Goal: Task Accomplishment & Management: Complete application form

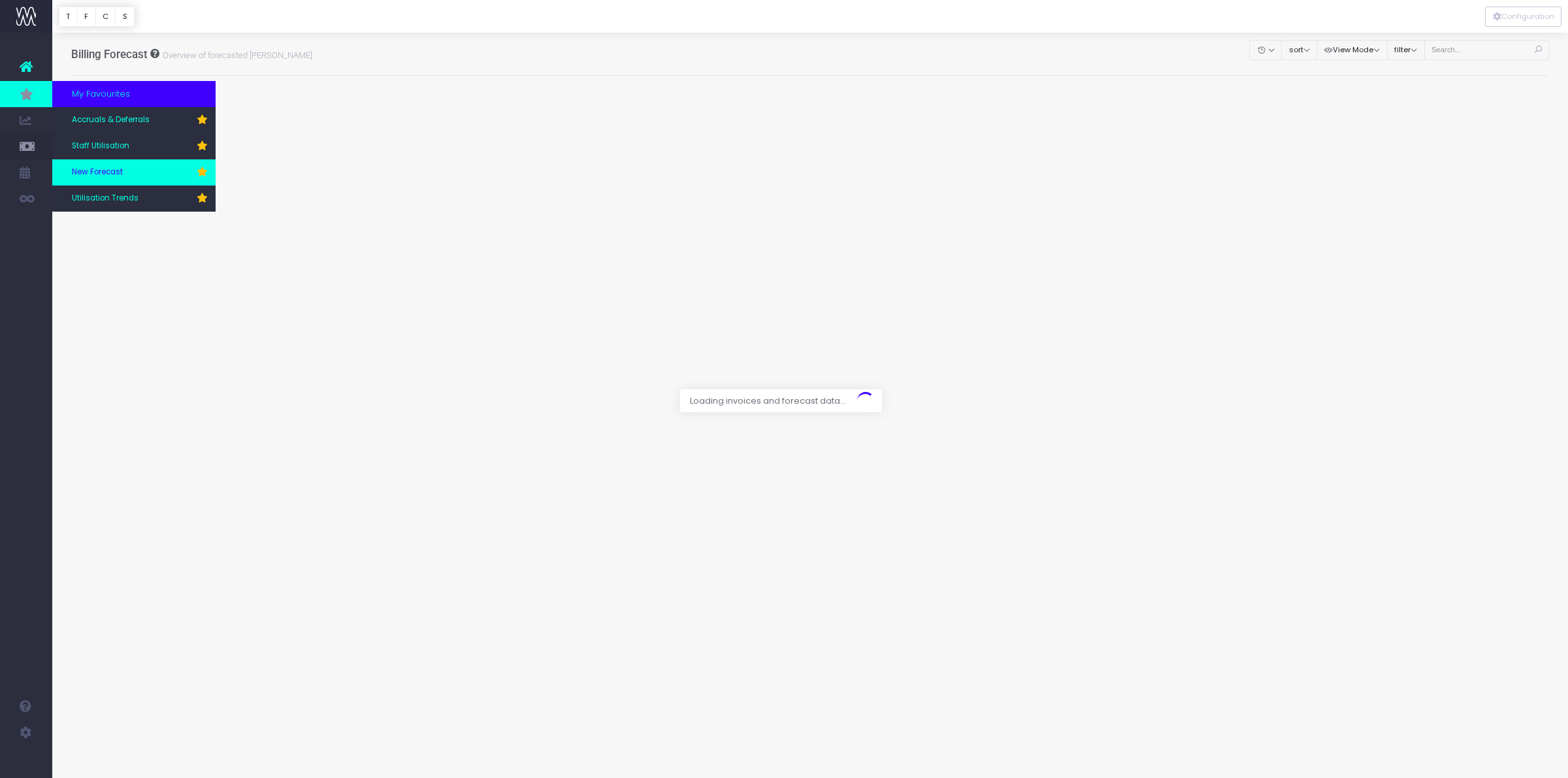
click at [119, 170] on span "New Forecast" at bounding box center [97, 172] width 51 height 11
click at [126, 117] on span "Accruals & Deferrals" at bounding box center [110, 120] width 78 height 11
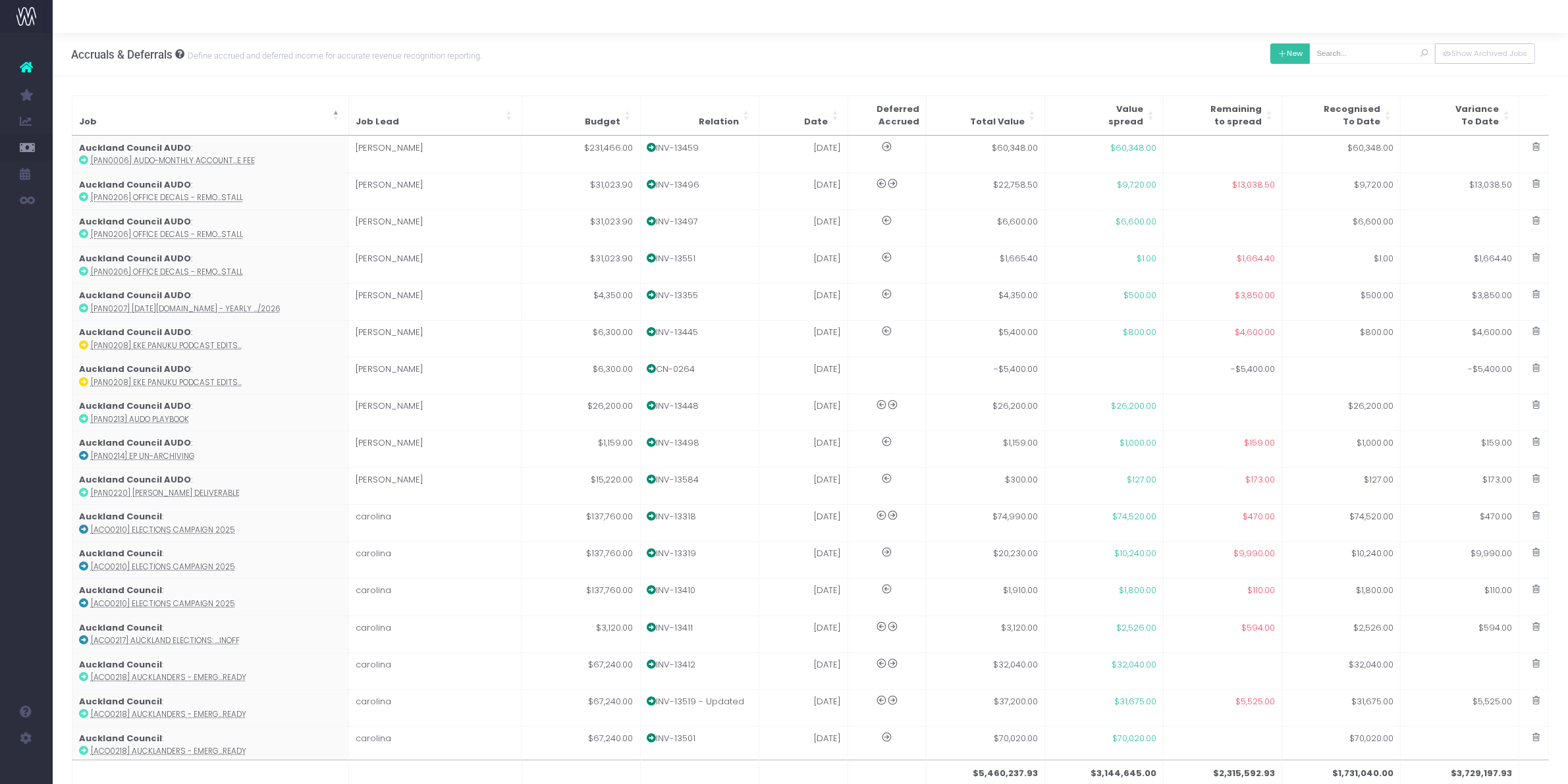
click at [1299, 55] on button "New" at bounding box center [1290, 53] width 40 height 20
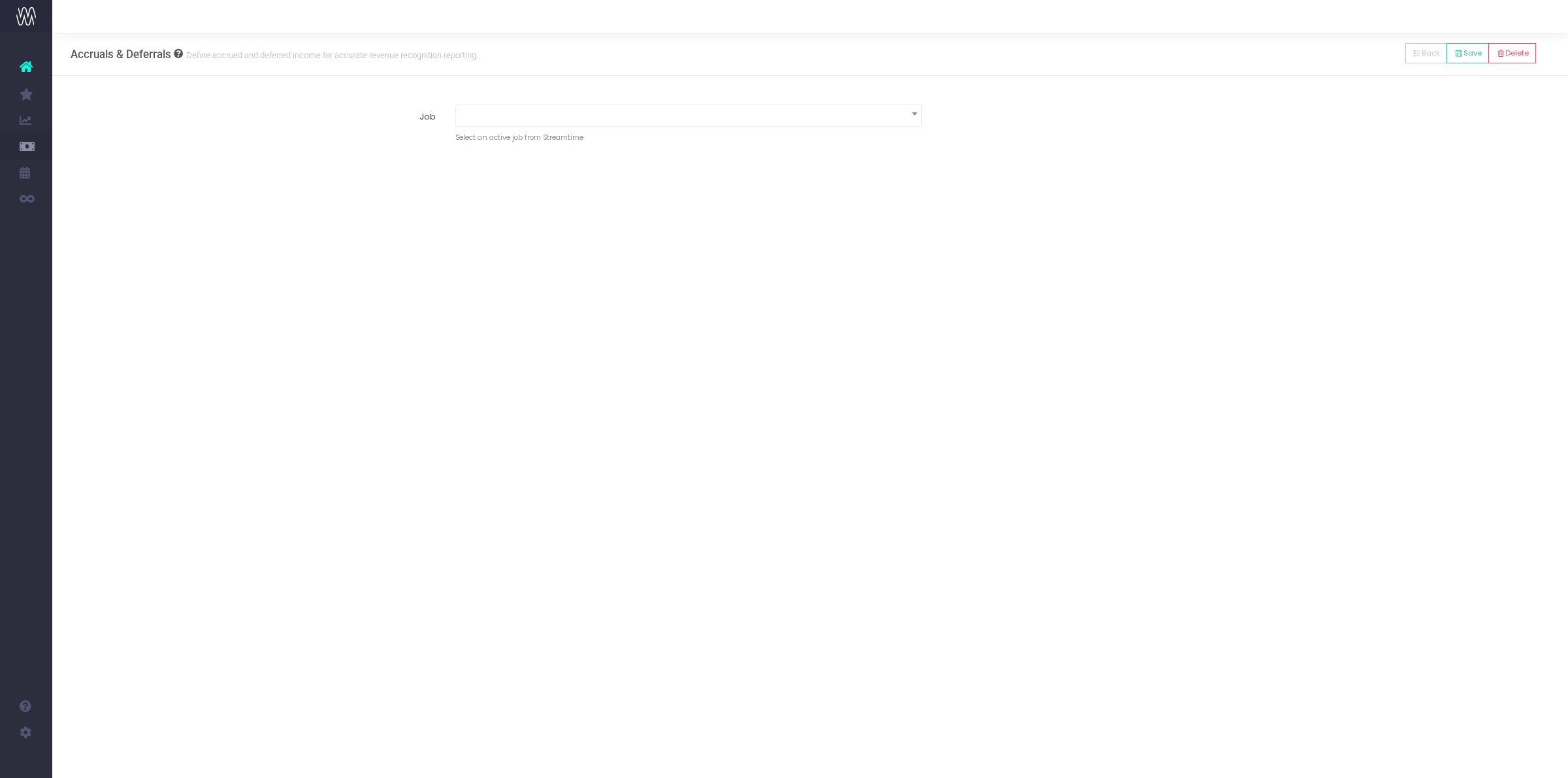
click at [656, 117] on span at bounding box center [689, 114] width 465 height 19
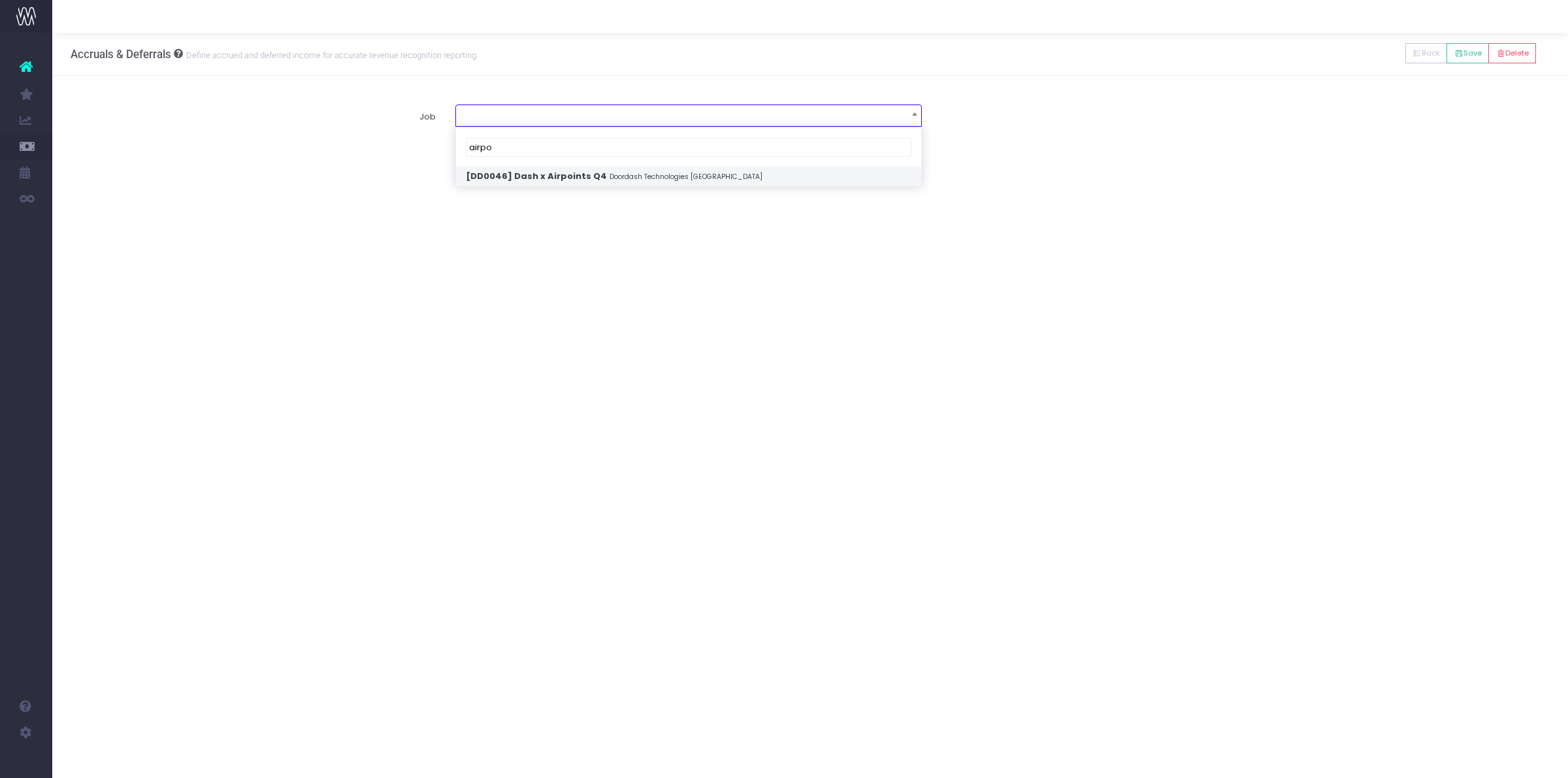
type input "airpo"
select select "1925758"
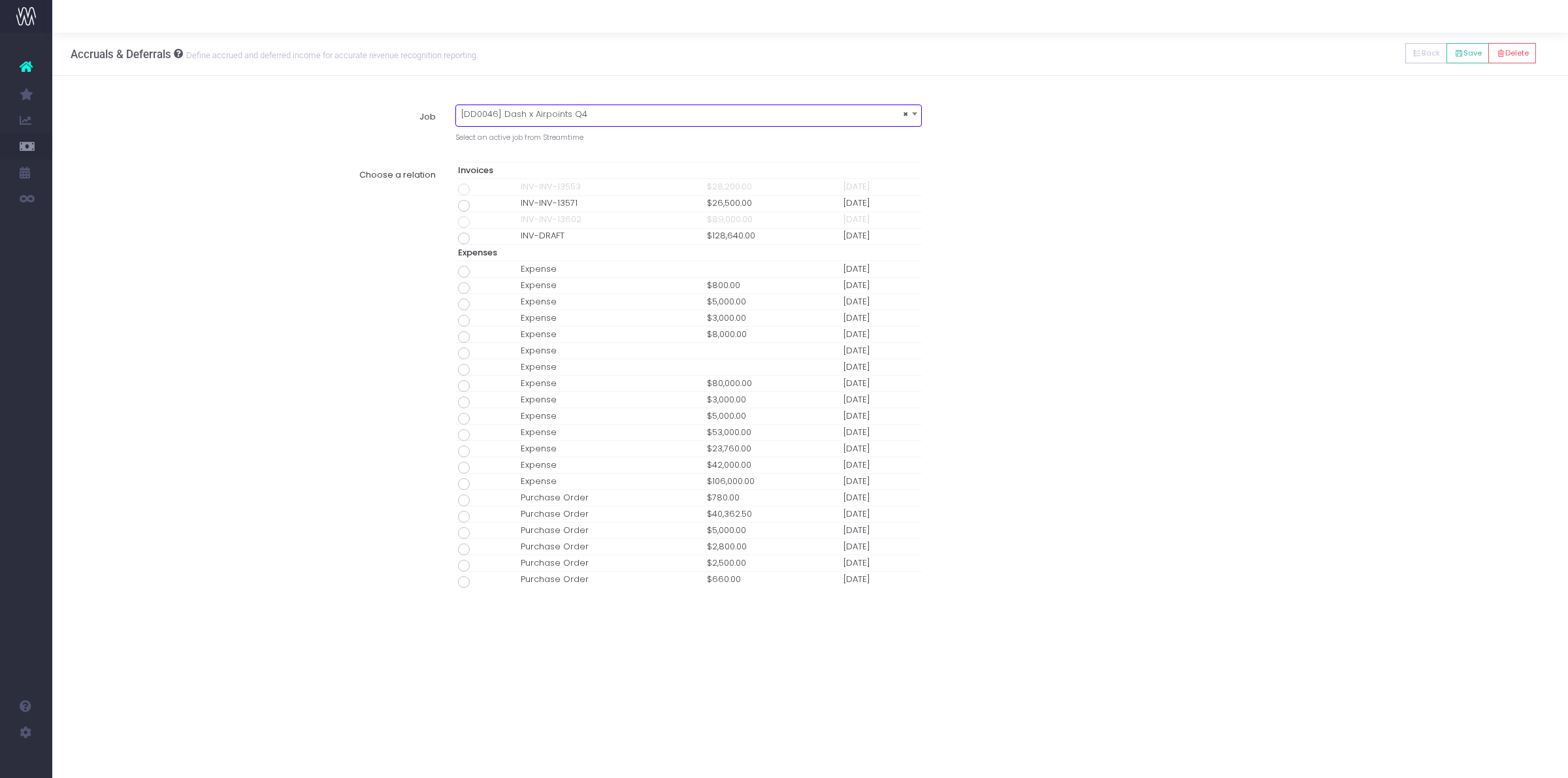
click at [460, 244] on span at bounding box center [463, 238] width 11 height 11
click at [478, 240] on input "radio" at bounding box center [482, 236] width 9 height 9
type input "Invoice INV-DRAFT / 30 Sep 25 / $128,640.00"
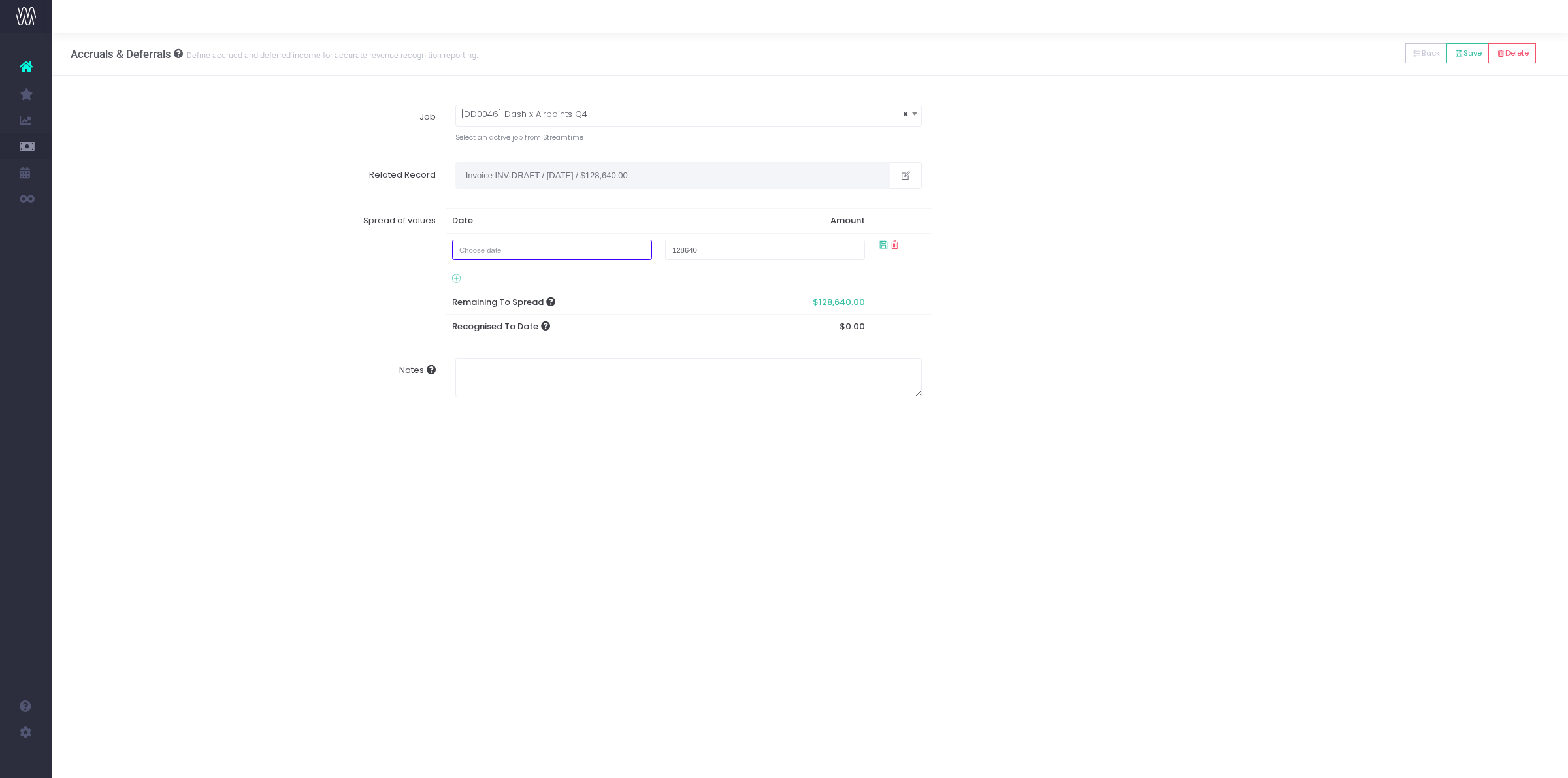
click at [488, 255] on input "text" at bounding box center [552, 250] width 200 height 20
click at [517, 314] on td "30" at bounding box center [516, 315] width 23 height 19
type input "September 30, 2025"
type input "1"
click at [1460, 52] on button "Save" at bounding box center [1467, 53] width 42 height 20
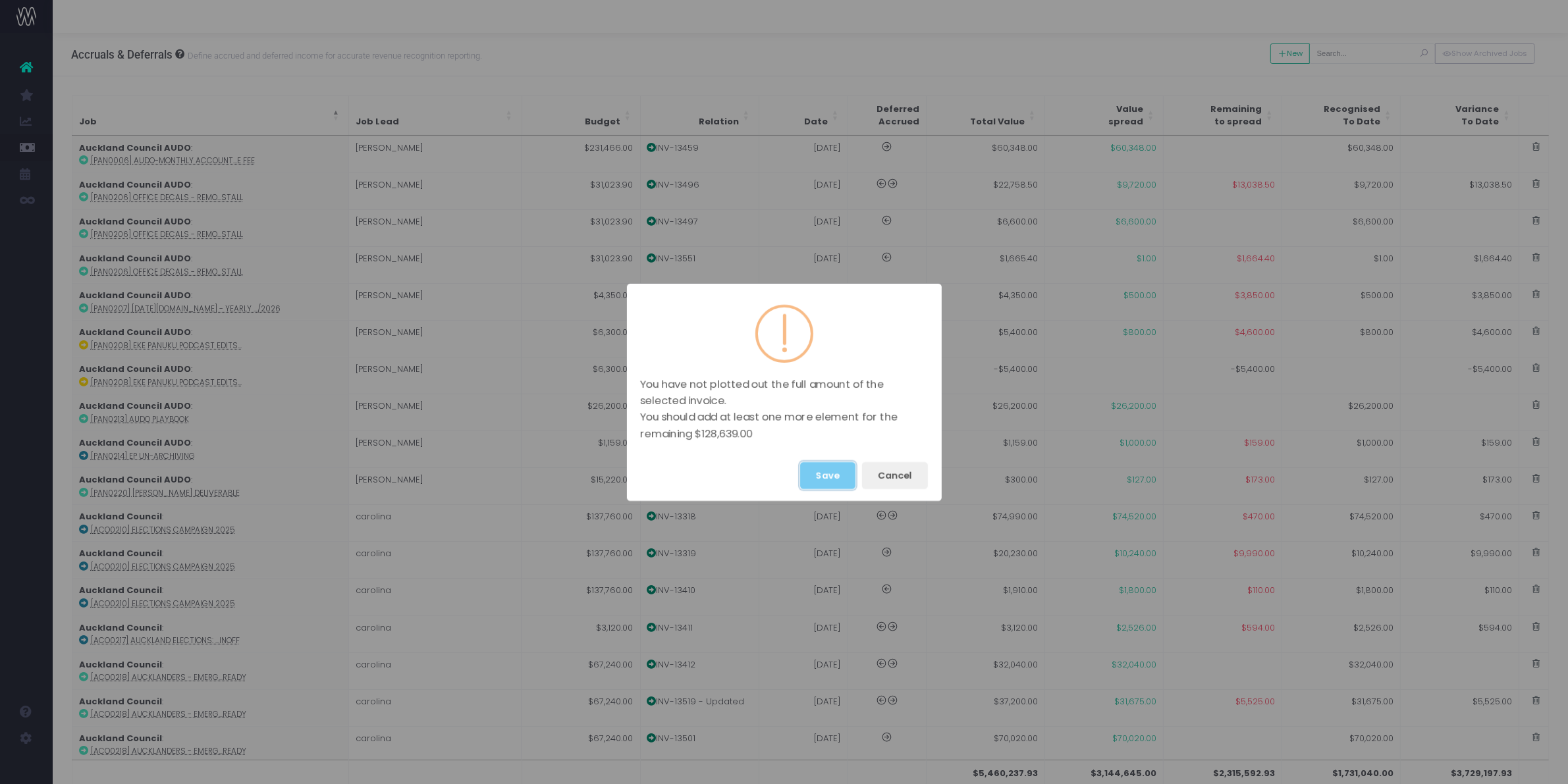
click at [845, 471] on button "Save" at bounding box center [828, 475] width 56 height 27
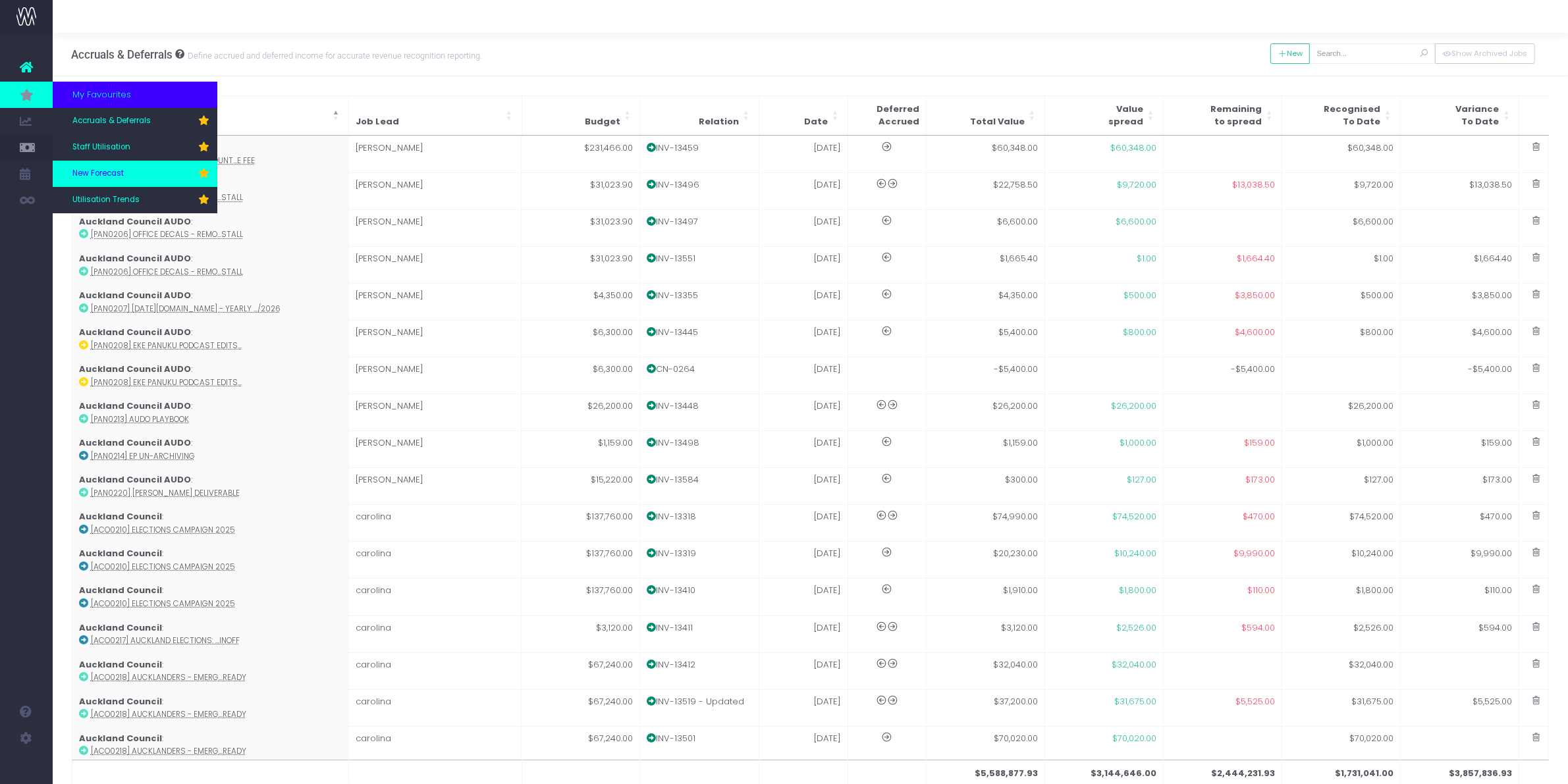
click at [116, 176] on span "New Forecast" at bounding box center [97, 174] width 51 height 12
